Goal: Transaction & Acquisition: Purchase product/service

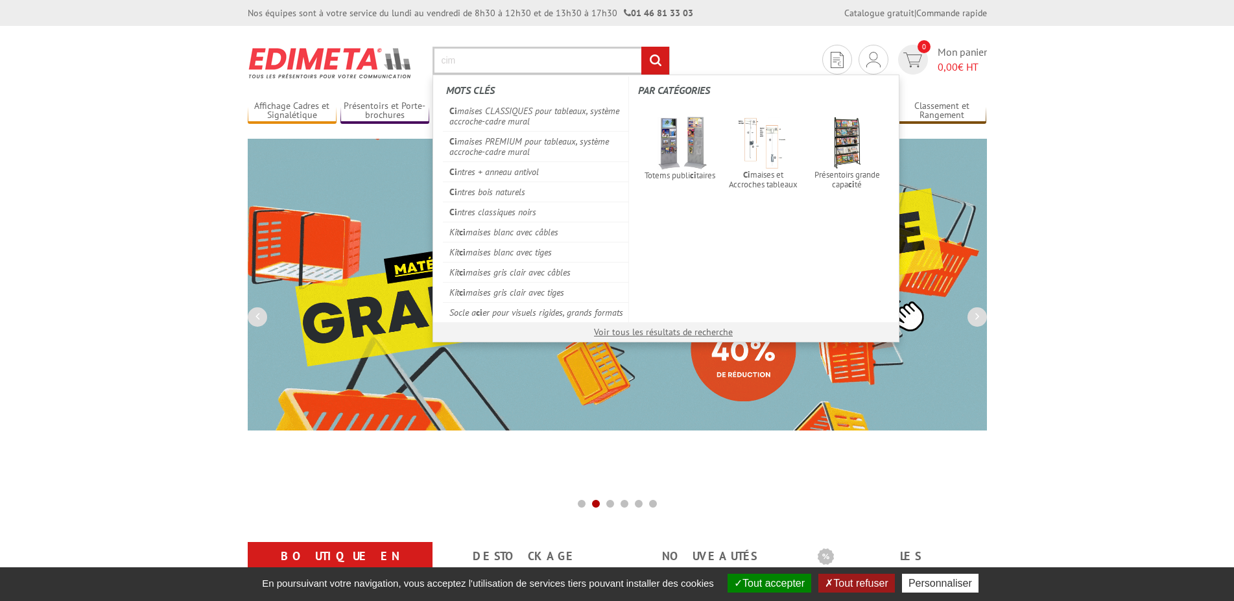
click at [658, 64] on input "rechercher" at bounding box center [655, 61] width 28 height 28
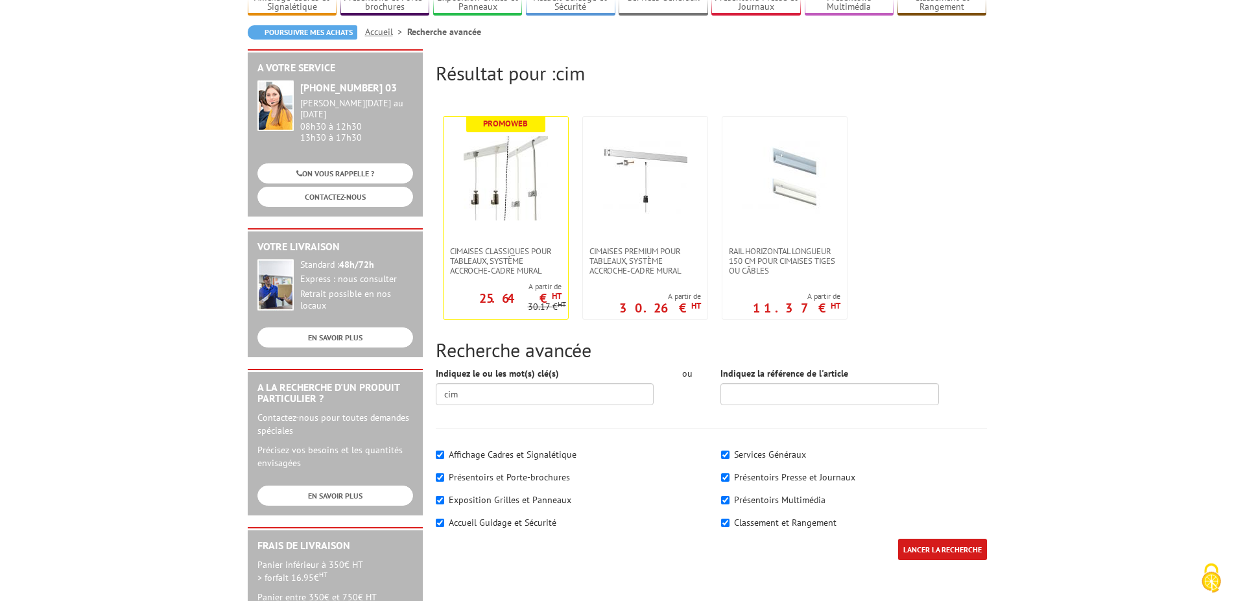
scroll to position [132, 0]
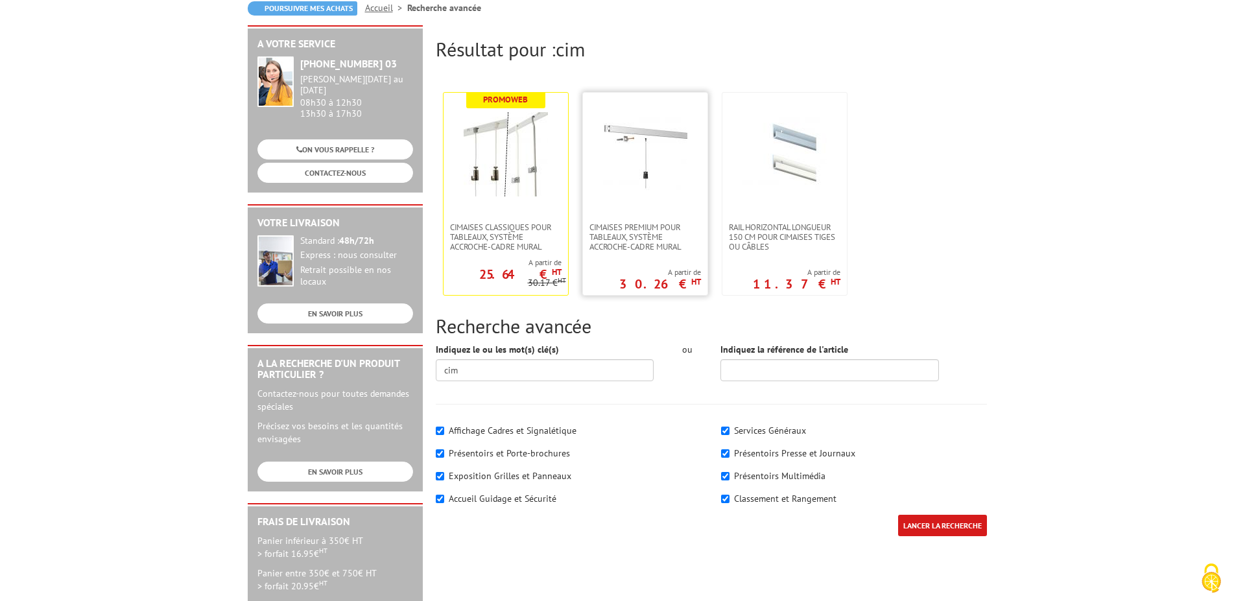
click at [649, 154] on img at bounding box center [645, 154] width 84 height 84
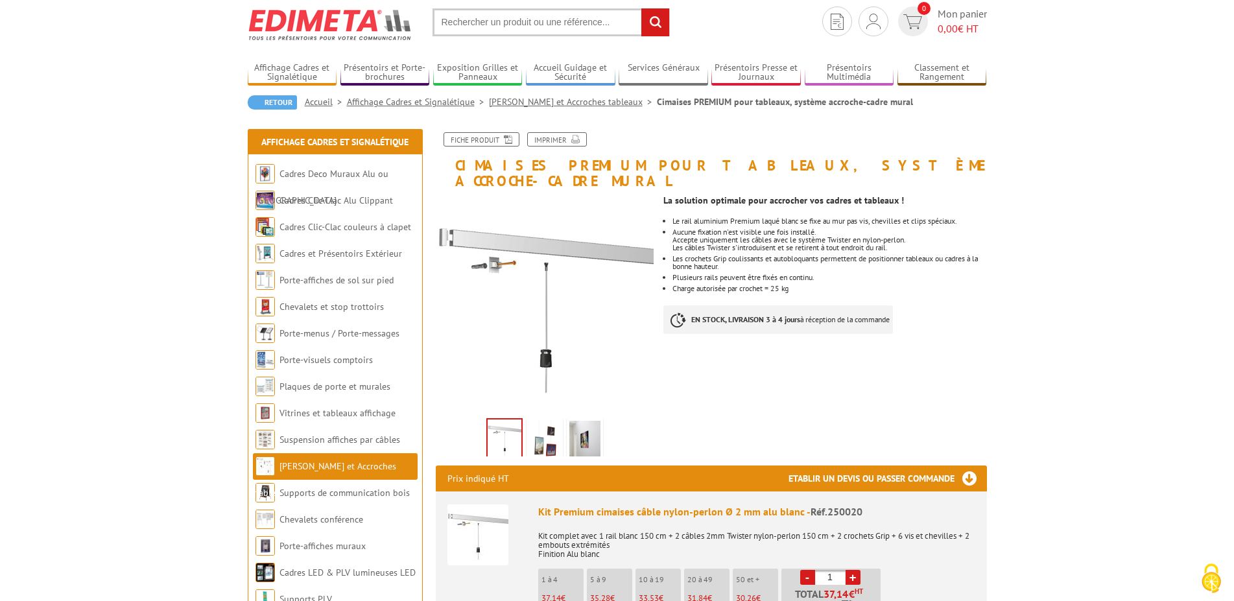
scroll to position [66, 0]
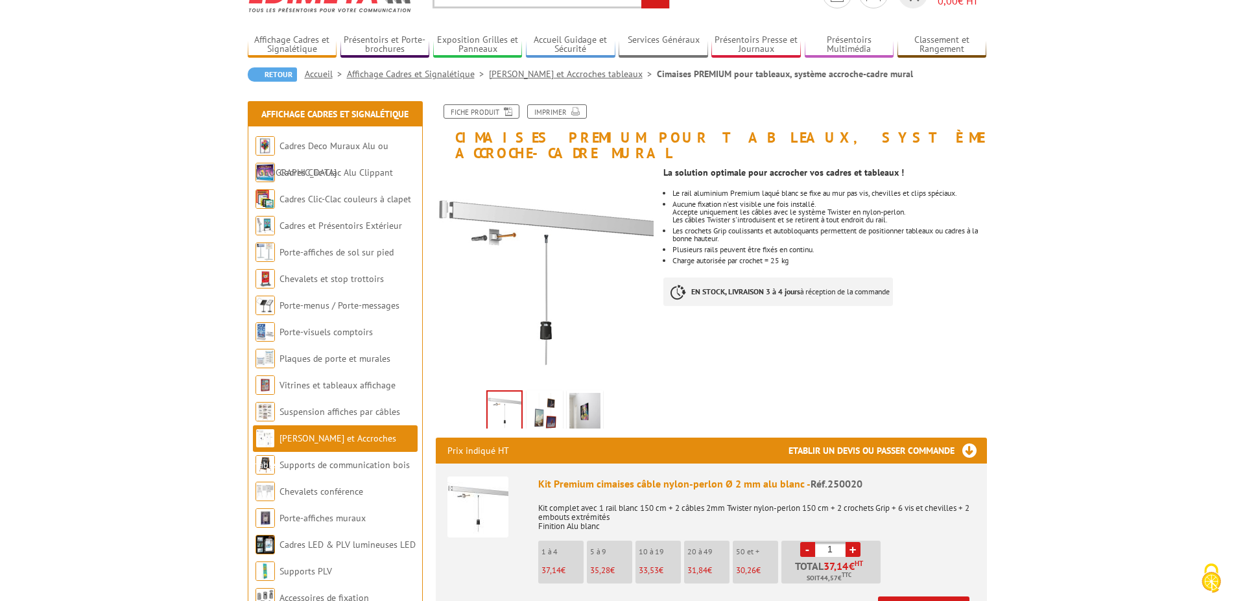
click at [480, 499] on img at bounding box center [477, 507] width 61 height 61
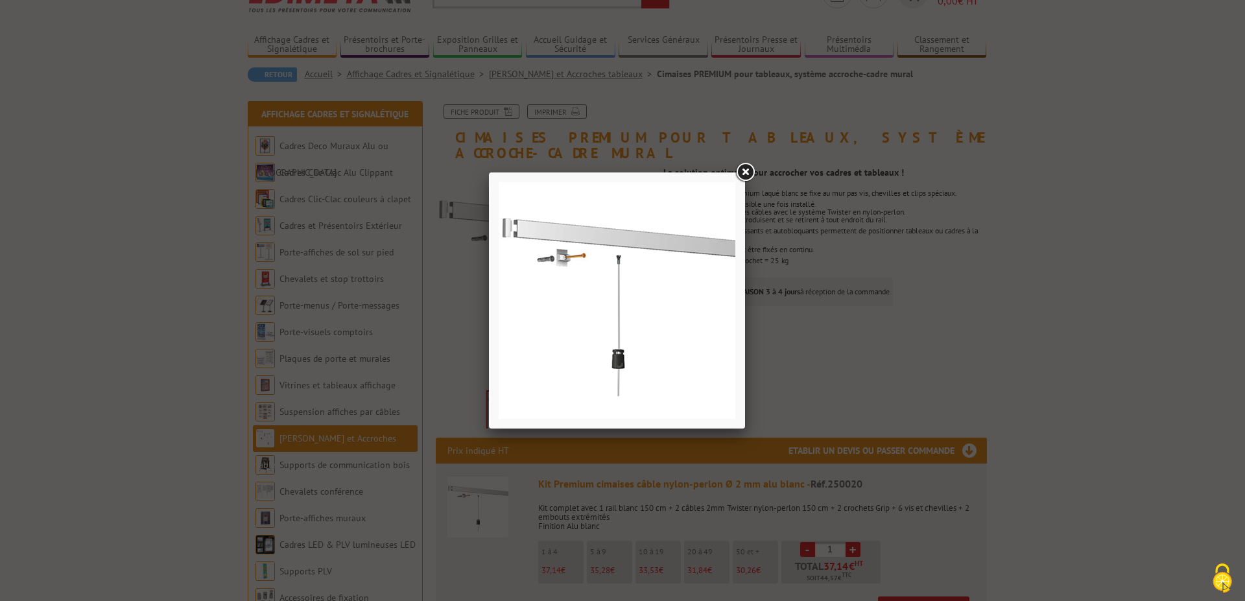
click at [746, 173] on link at bounding box center [744, 172] width 23 height 23
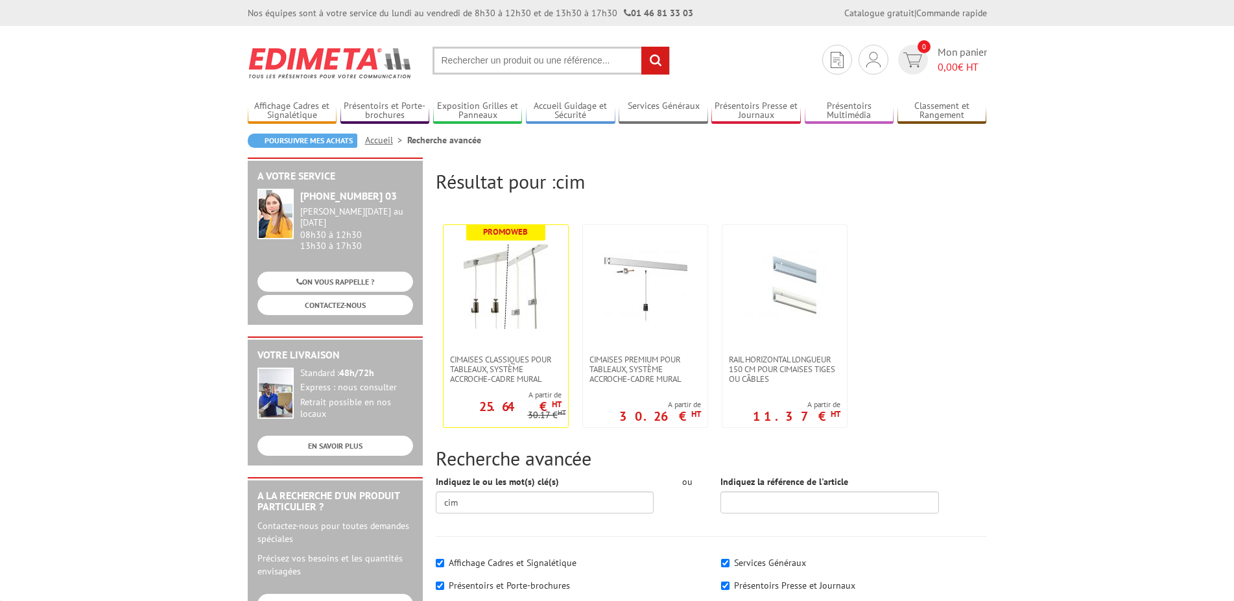
scroll to position [132, 0]
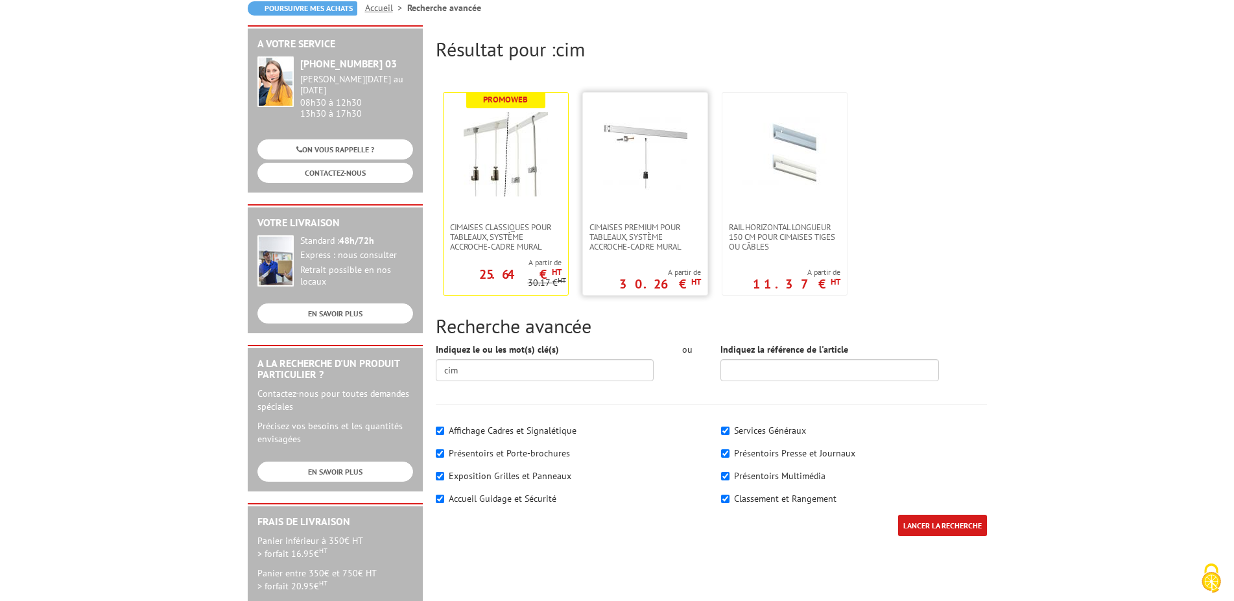
click at [643, 178] on img at bounding box center [645, 154] width 84 height 84
click at [529, 173] on img at bounding box center [506, 154] width 84 height 84
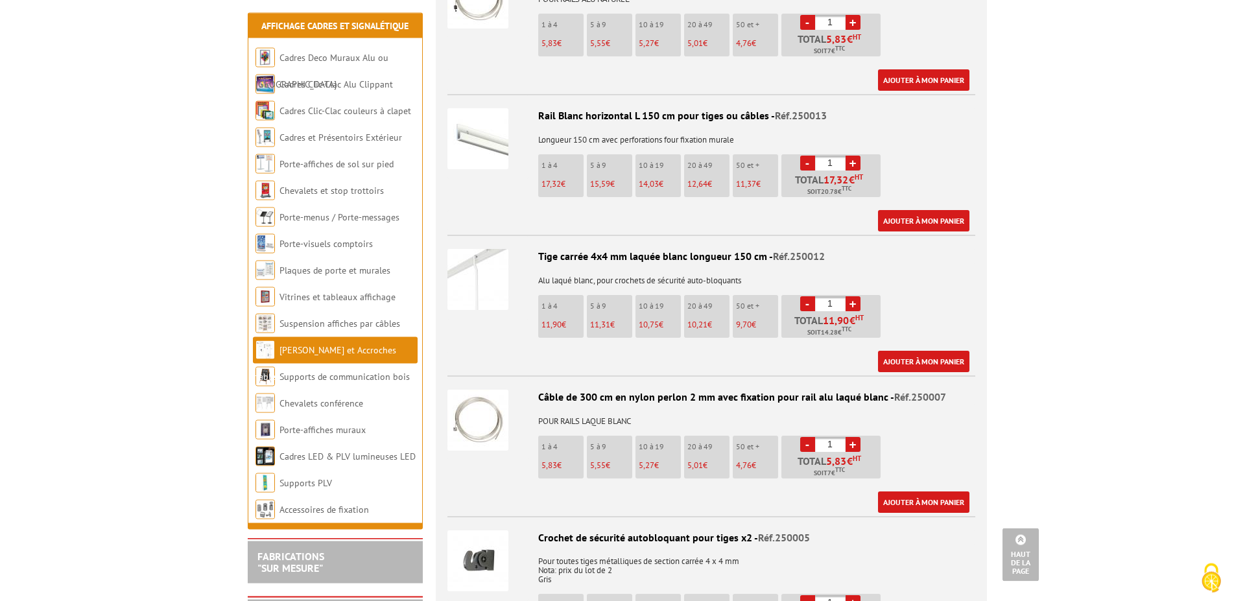
scroll to position [1588, 0]
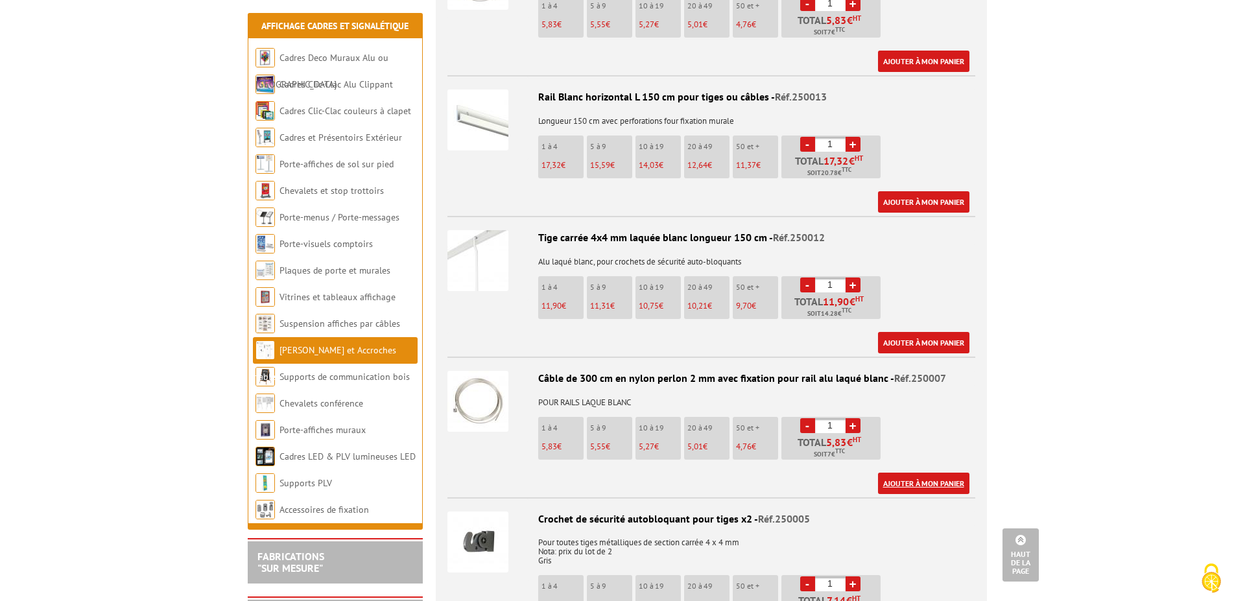
click at [900, 473] on link "Ajouter à mon panier" at bounding box center [923, 483] width 91 height 21
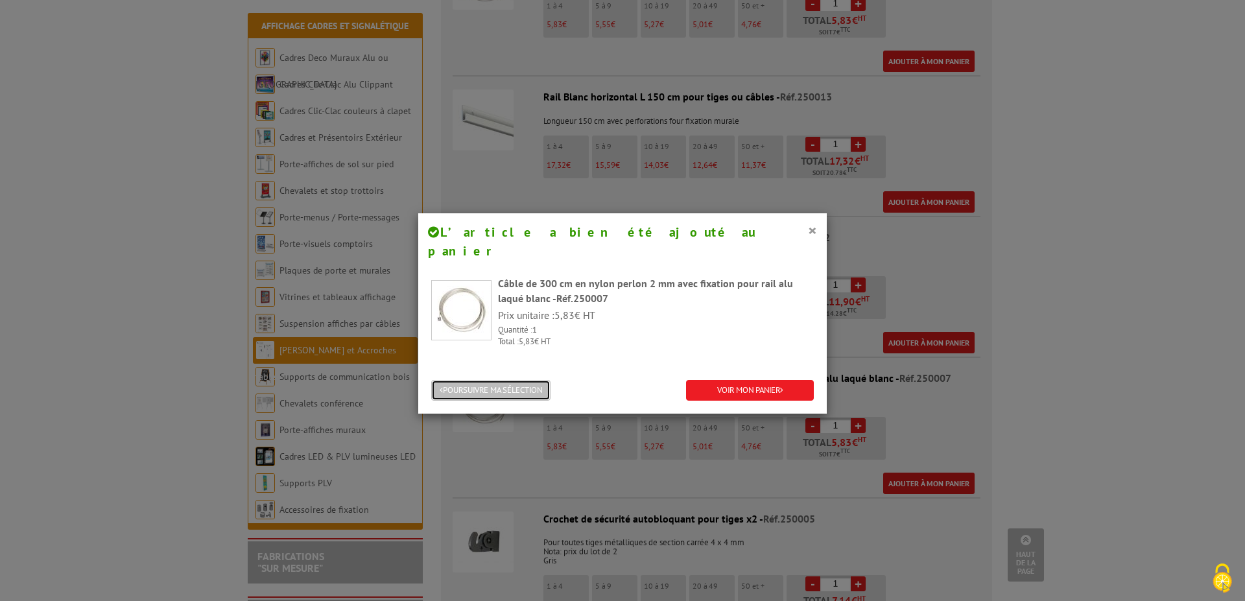
click at [498, 380] on button "POURSUIVRE MA SÉLECTION" at bounding box center [490, 390] width 119 height 21
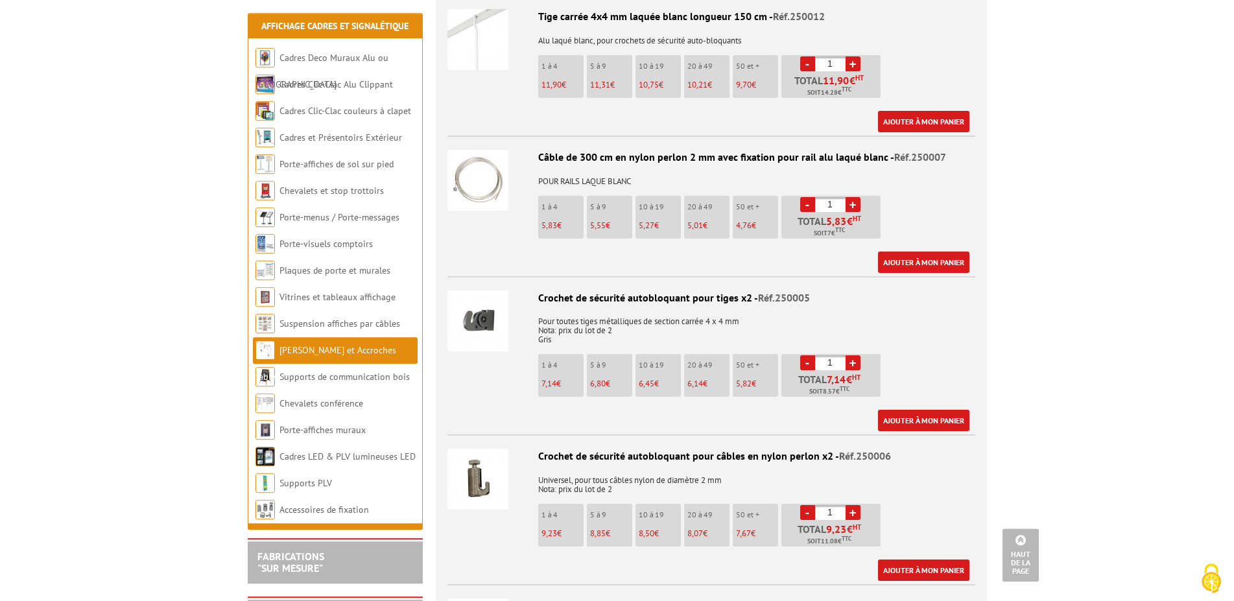
scroll to position [1852, 0]
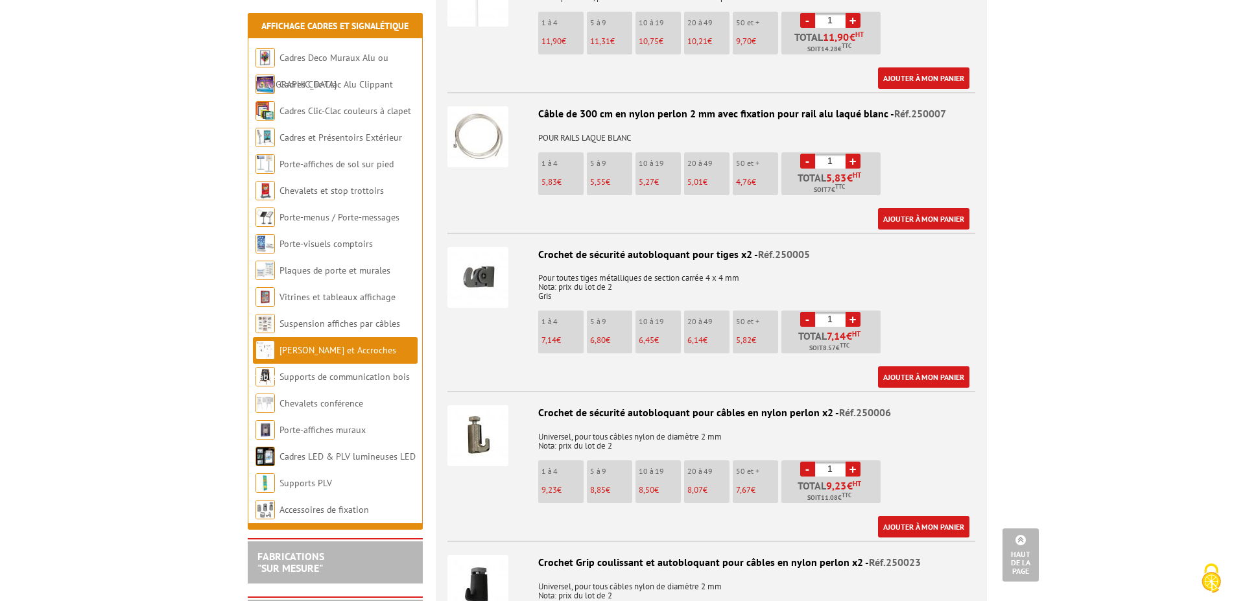
click at [747, 481] on li "50 et + 7,67 €" at bounding box center [755, 481] width 45 height 43
click at [822, 462] on input "1" at bounding box center [830, 469] width 30 height 15
type input "50"
click at [845, 516] on div "Ajouter à mon panier" at bounding box center [708, 526] width 522 height 21
click at [898, 516] on link "Ajouter à mon panier" at bounding box center [923, 526] width 91 height 21
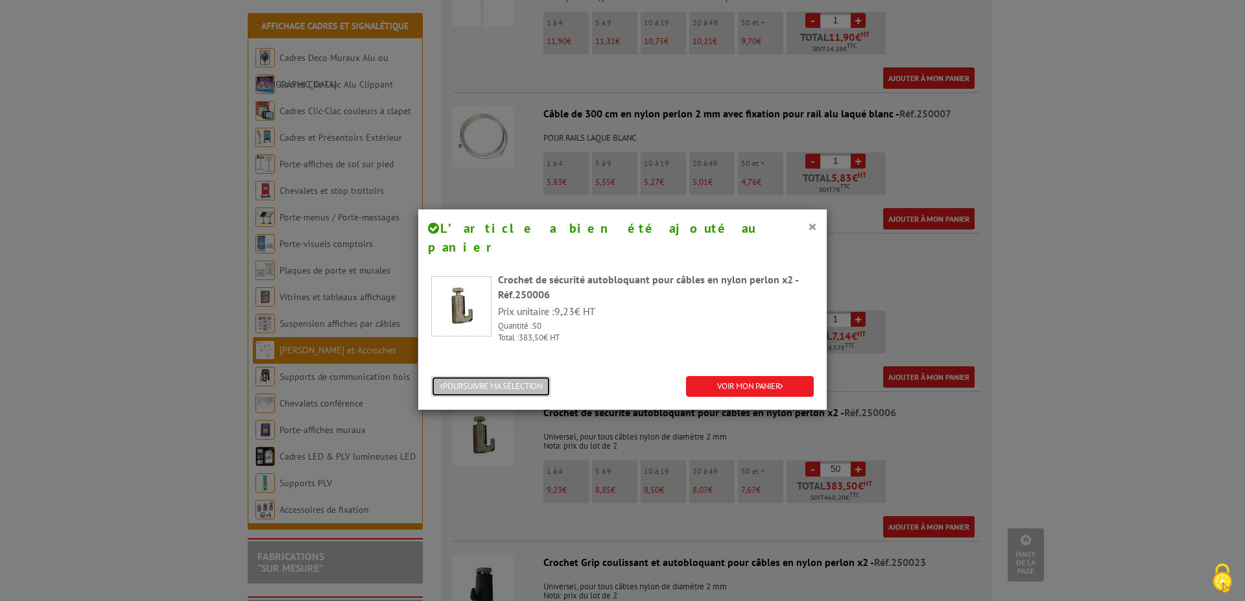
click at [474, 376] on button "POURSUIVRE MA SÉLECTION" at bounding box center [490, 386] width 119 height 21
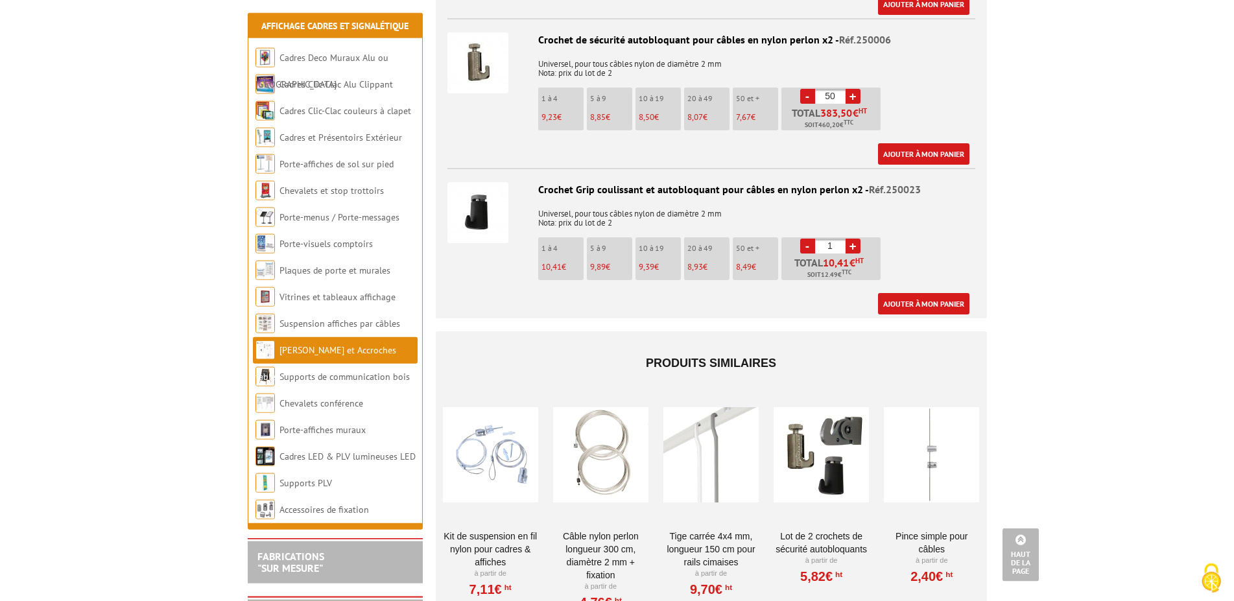
scroll to position [2249, 0]
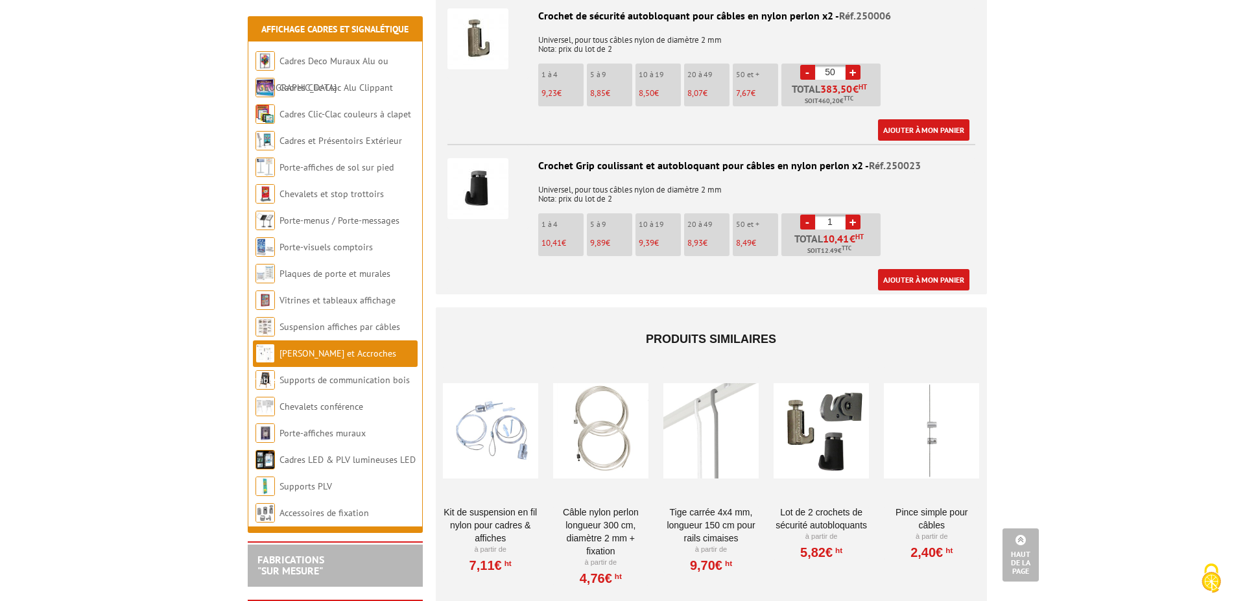
click at [617, 524] on link "Câble nylon perlon longueur 300 cm, diamètre 2 mm + fixation" at bounding box center [600, 532] width 95 height 52
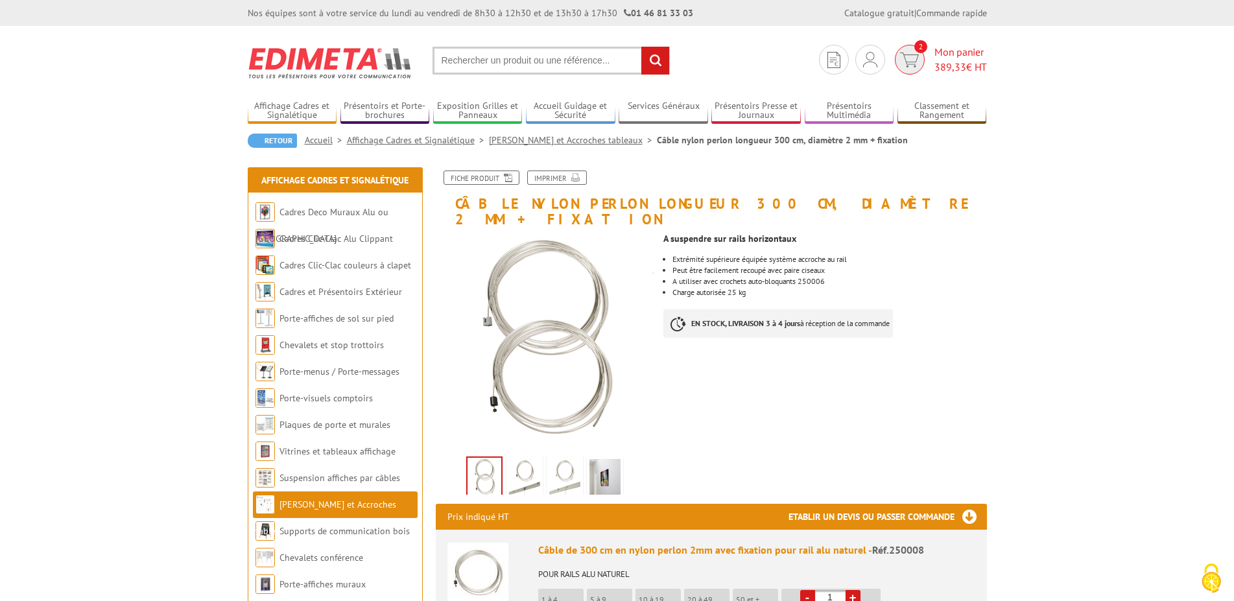
click at [922, 59] on span "2" at bounding box center [910, 60] width 36 height 30
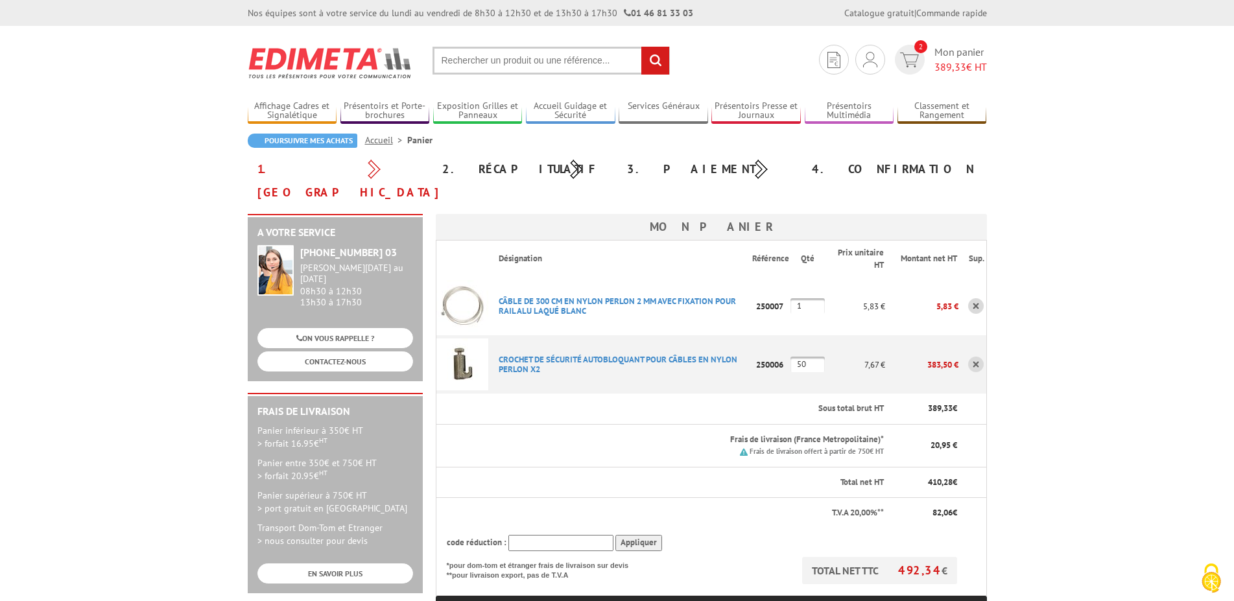
click at [459, 341] on img at bounding box center [462, 365] width 52 height 52
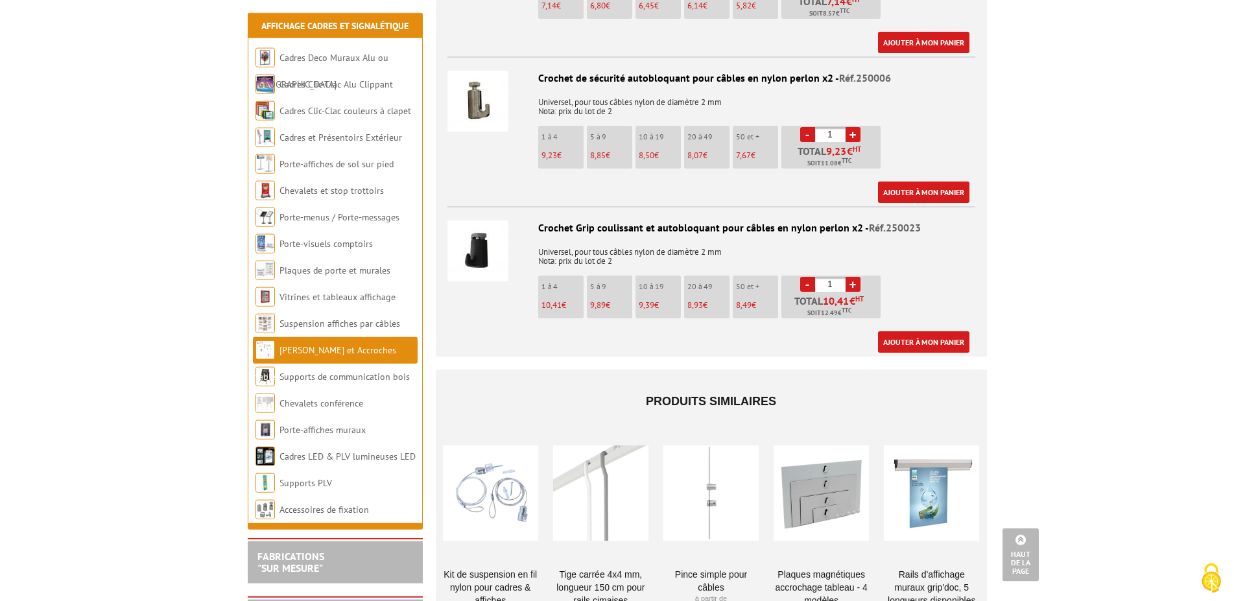
scroll to position [2216, 0]
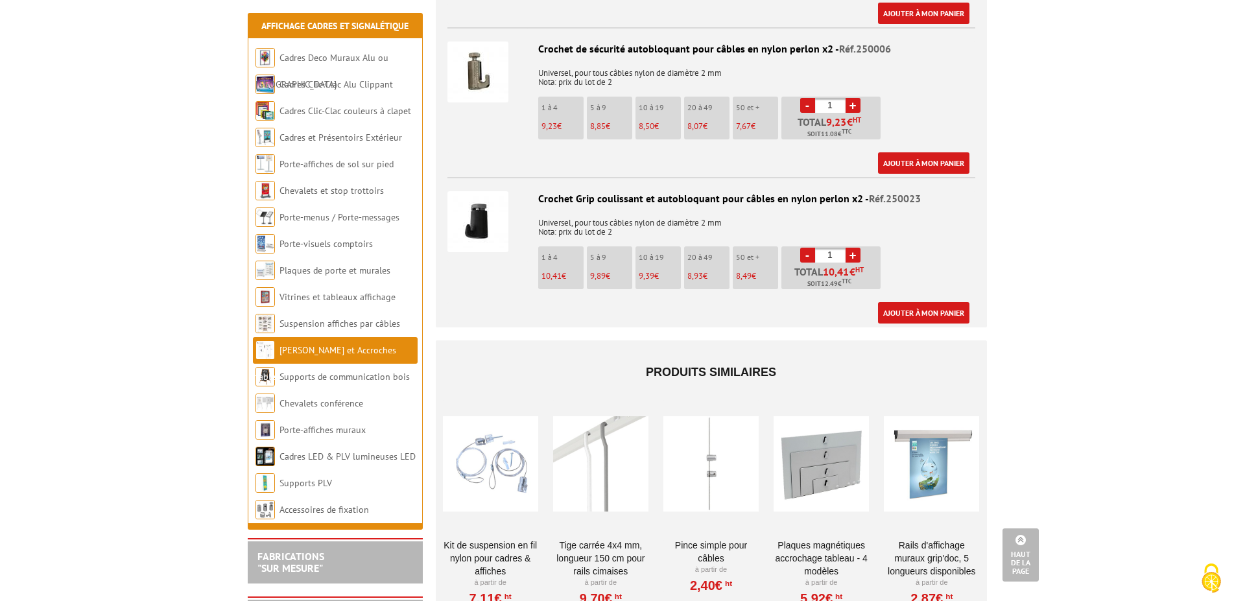
click at [508, 458] on div at bounding box center [490, 465] width 95 height 130
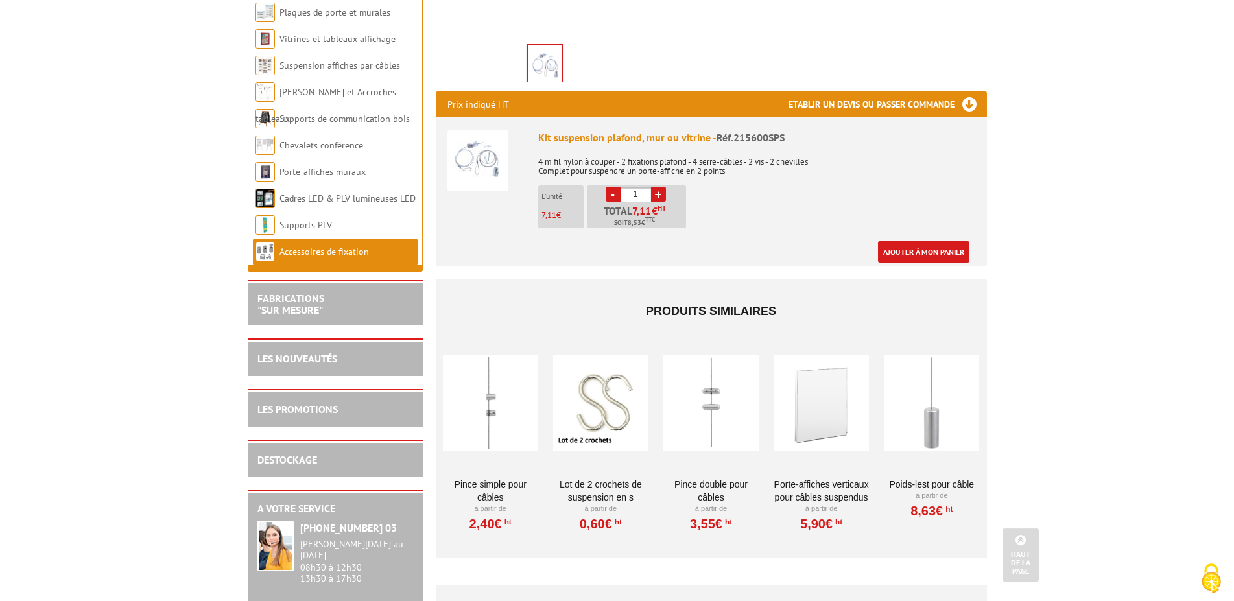
scroll to position [430, 0]
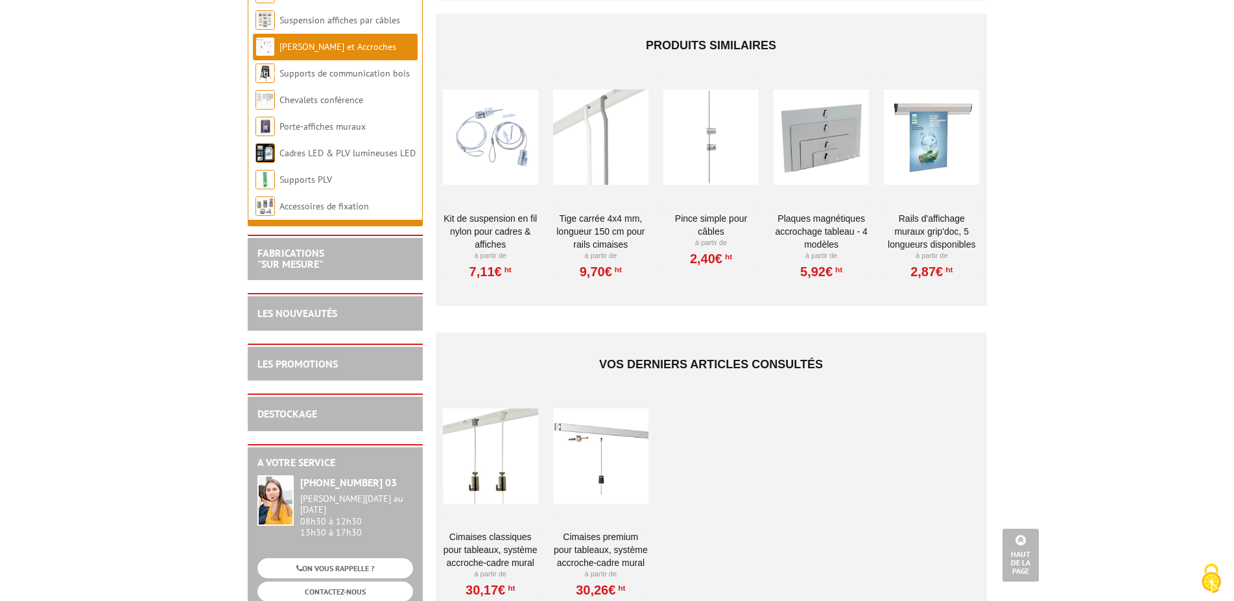
scroll to position [2547, 0]
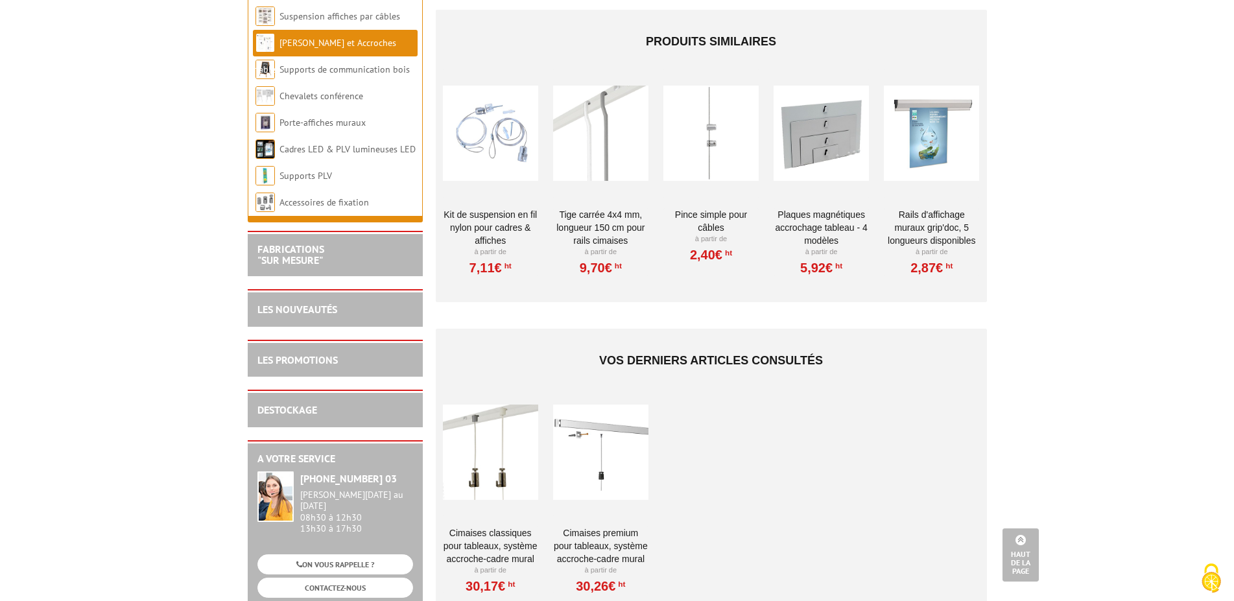
click at [499, 447] on div at bounding box center [490, 452] width 95 height 130
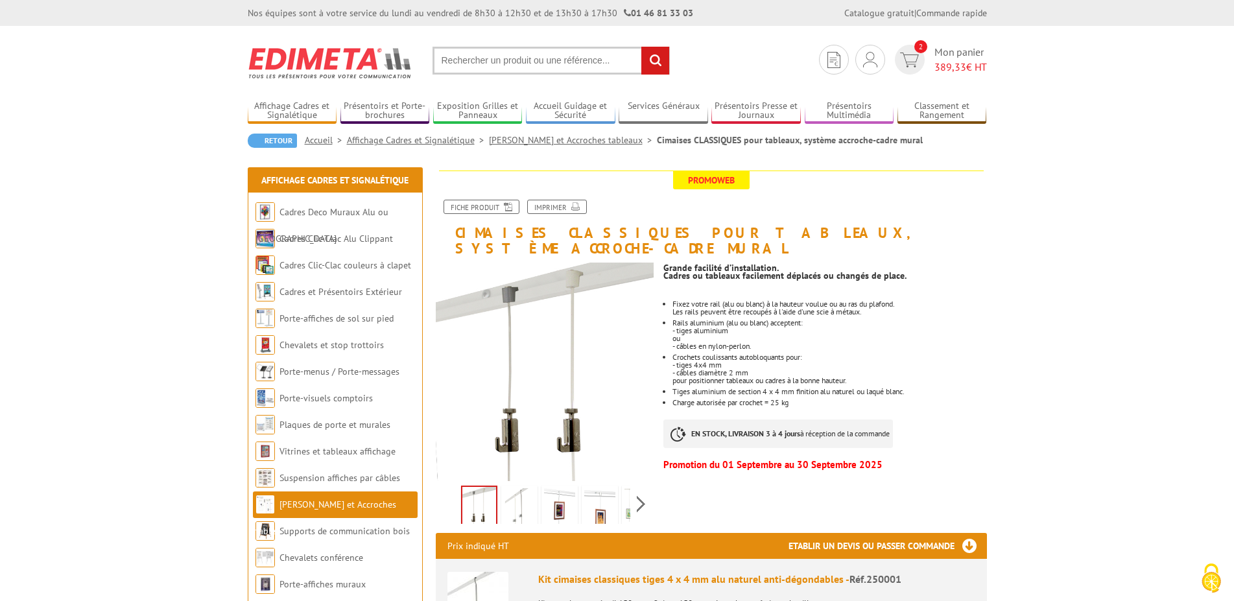
click at [514, 491] on img at bounding box center [519, 508] width 31 height 40
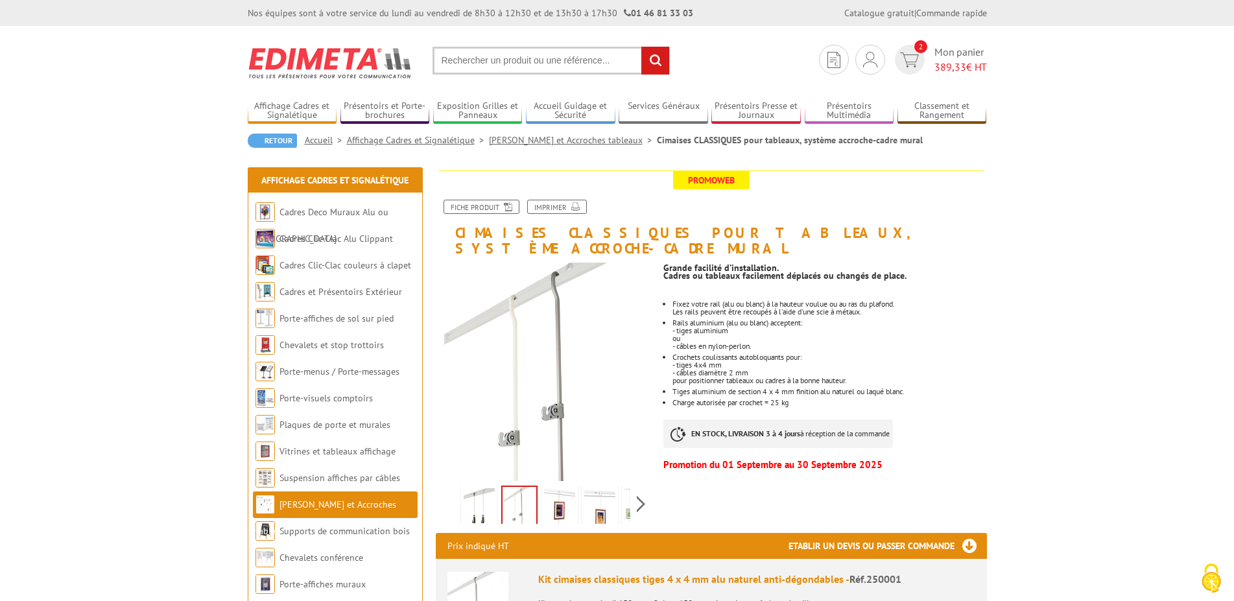
drag, startPoint x: 549, startPoint y: 497, endPoint x: 558, endPoint y: 496, distance: 9.1
click at [549, 497] on img at bounding box center [559, 508] width 31 height 40
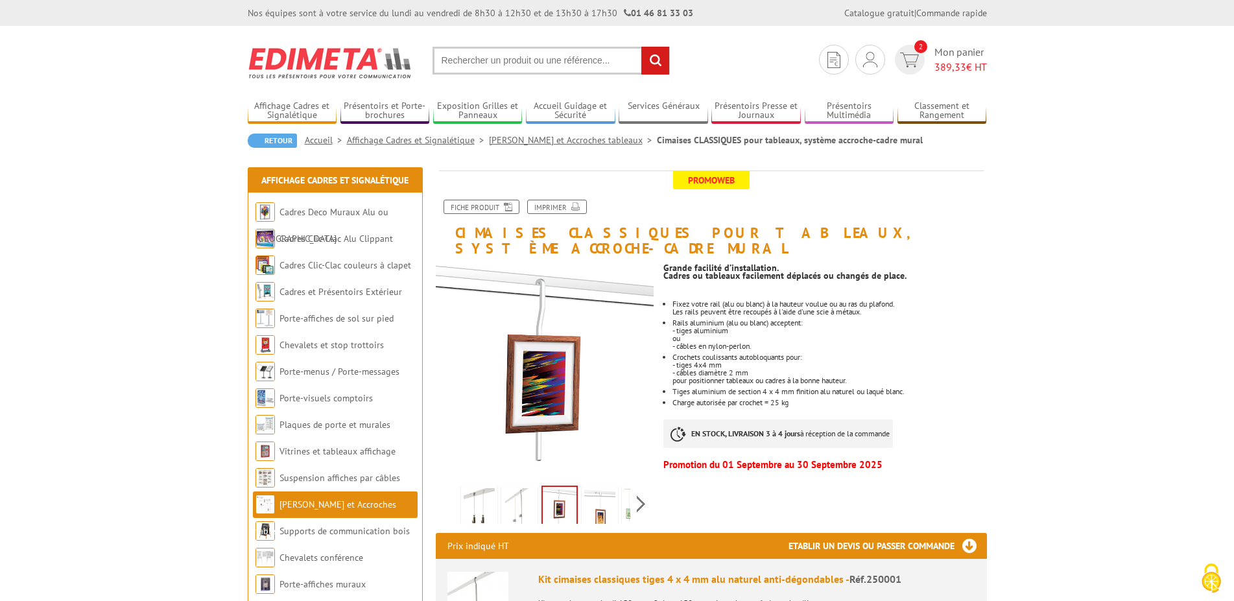
click at [588, 497] on img at bounding box center [599, 508] width 31 height 40
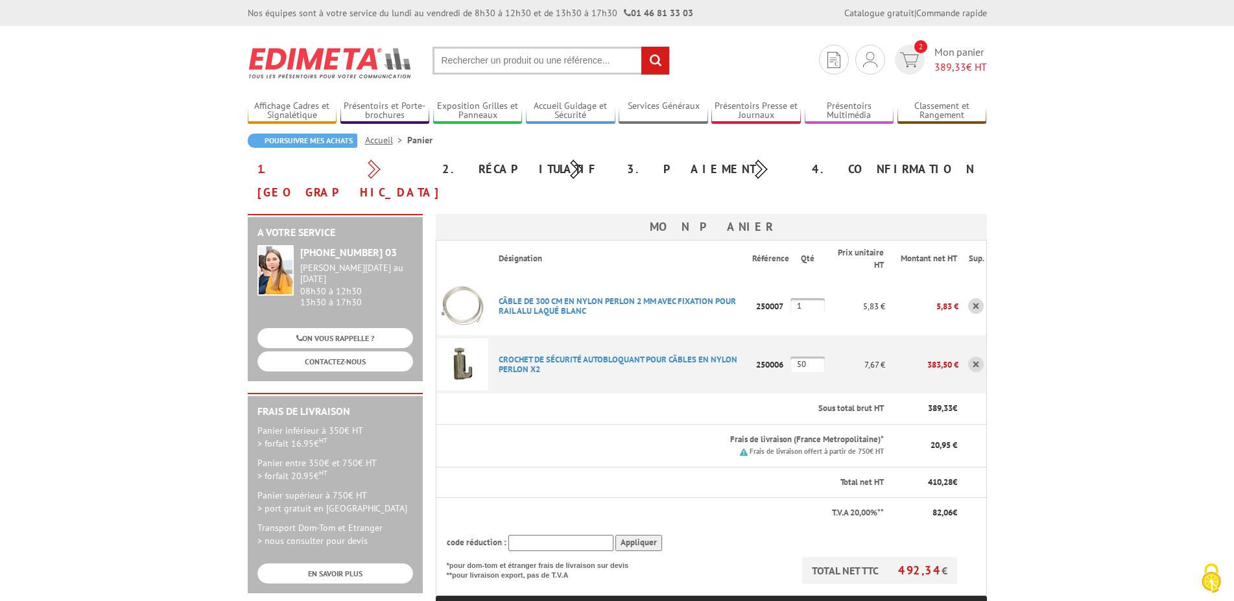
click at [466, 294] on img at bounding box center [462, 306] width 52 height 52
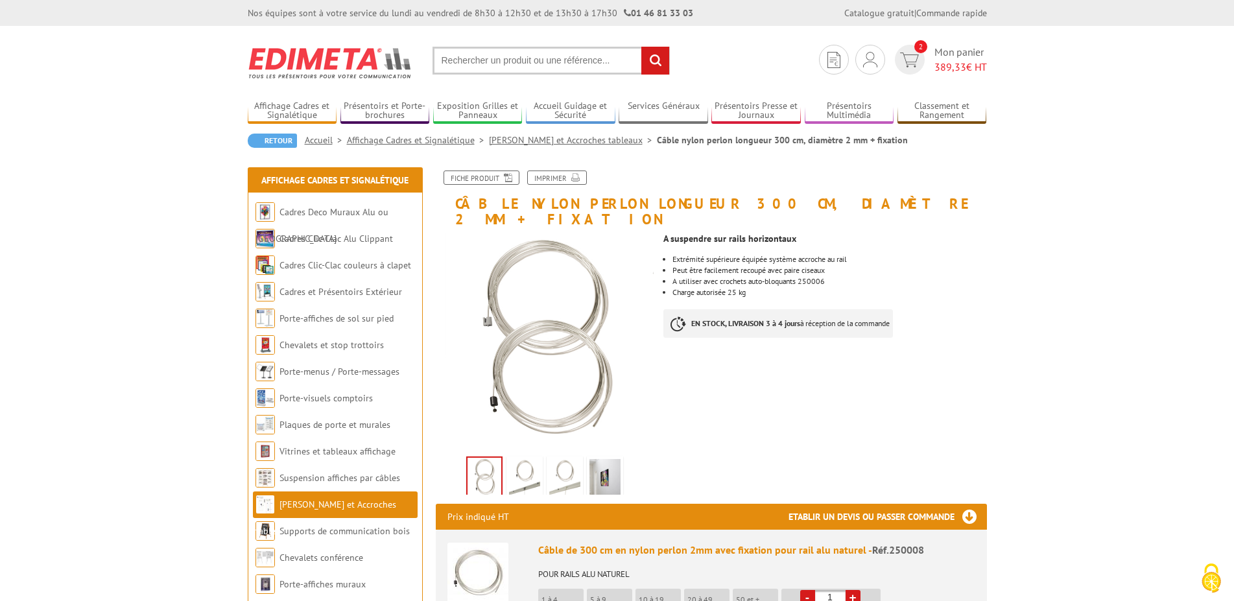
click at [523, 469] on img at bounding box center [524, 479] width 31 height 40
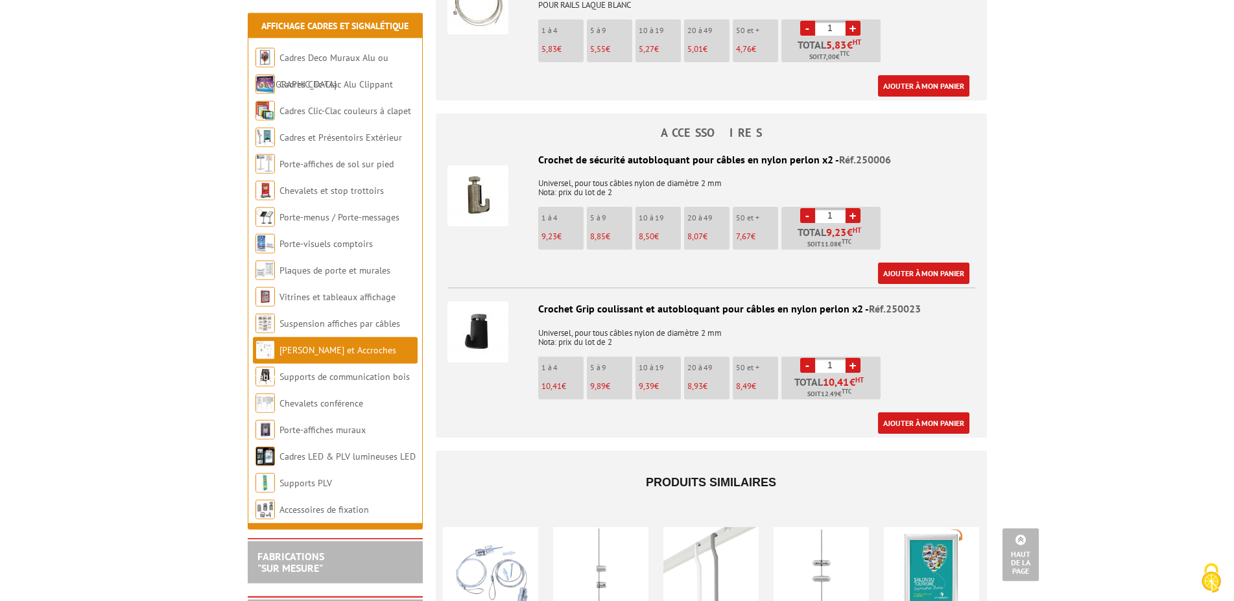
scroll to position [728, 0]
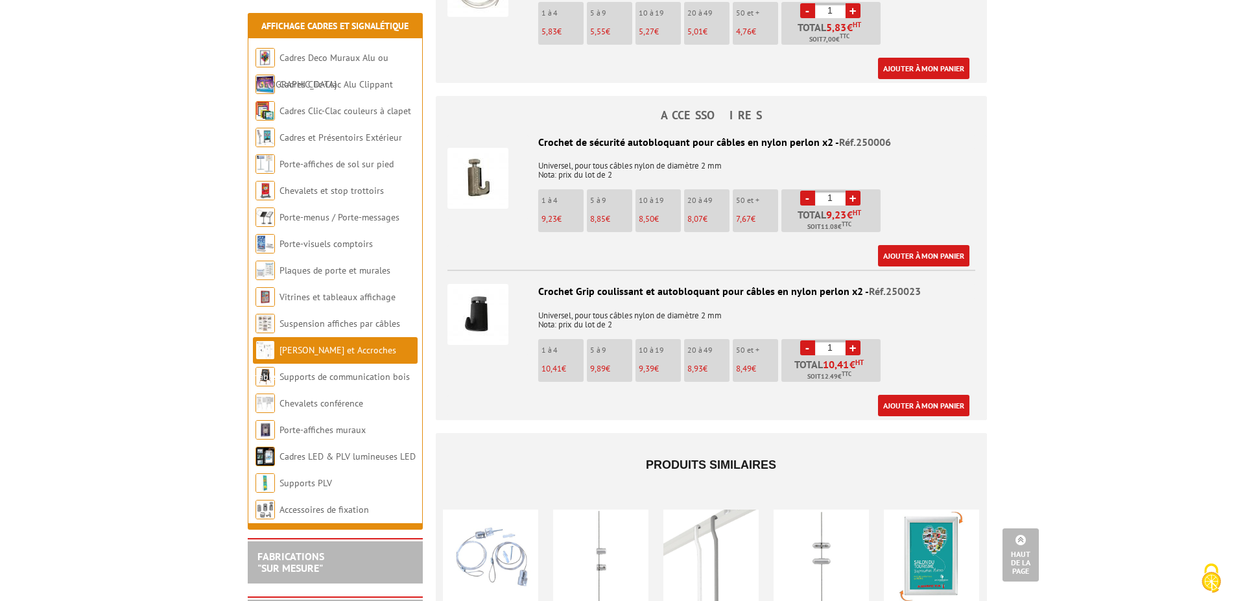
click at [480, 304] on img at bounding box center [477, 314] width 61 height 61
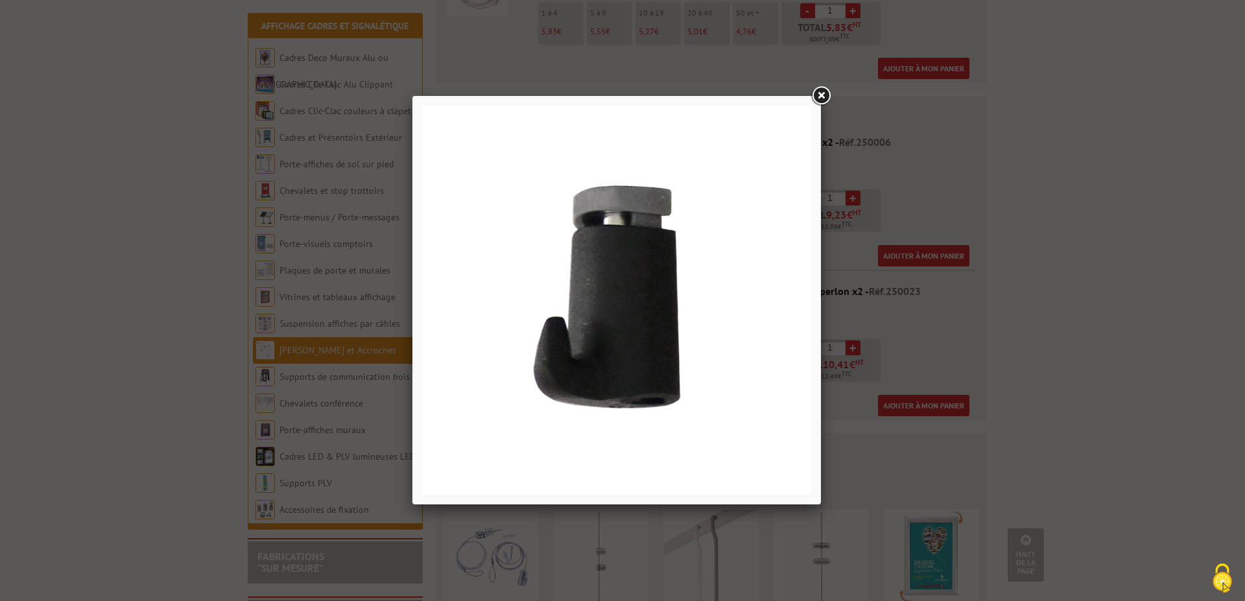
drag, startPoint x: 817, startPoint y: 98, endPoint x: 804, endPoint y: 114, distance: 21.2
click at [817, 98] on link at bounding box center [820, 95] width 23 height 23
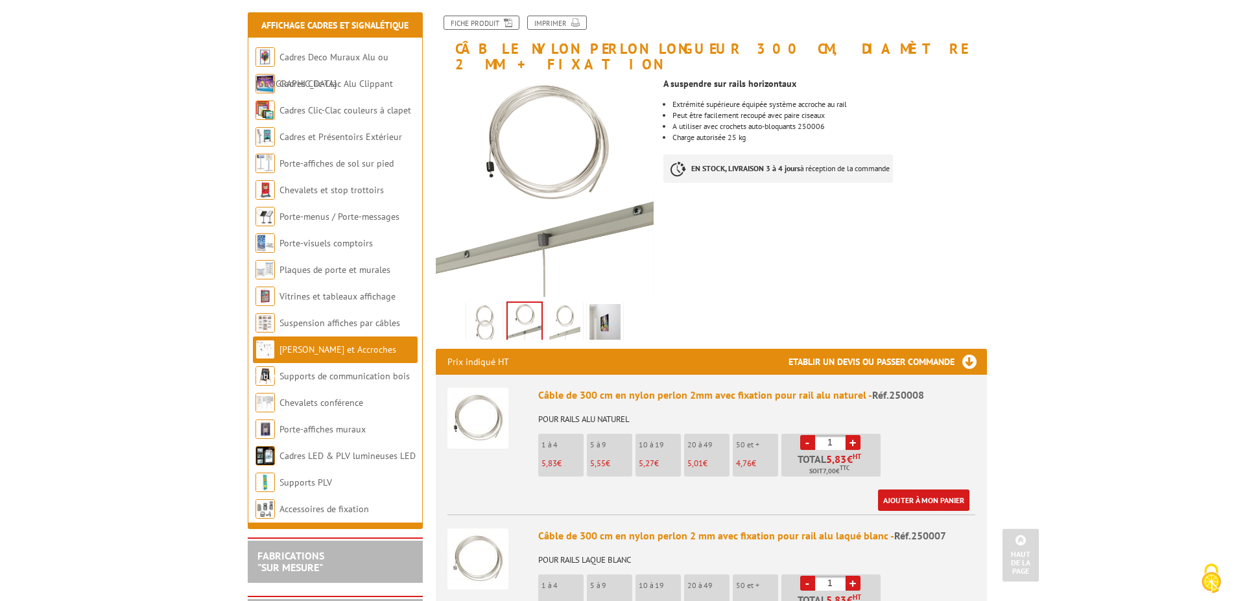
scroll to position [132, 0]
